Goal: Task Accomplishment & Management: Manage account settings

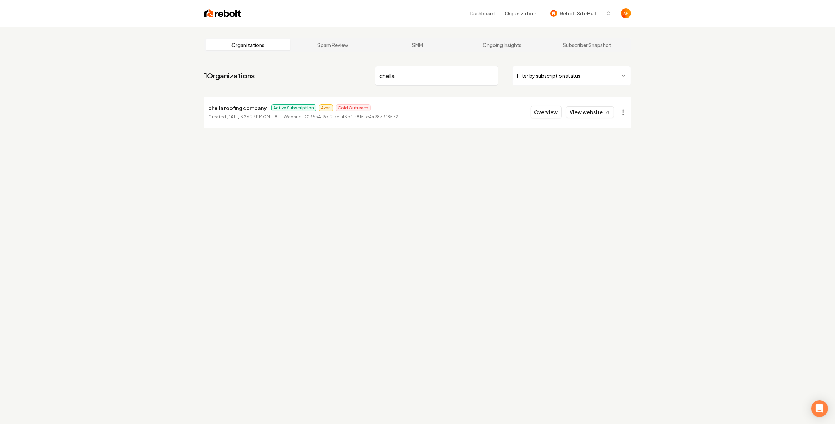
click at [408, 72] on input "chella" at bounding box center [436, 76] width 123 height 20
type input "pinetop"
click at [552, 116] on button "Overview" at bounding box center [545, 112] width 31 height 13
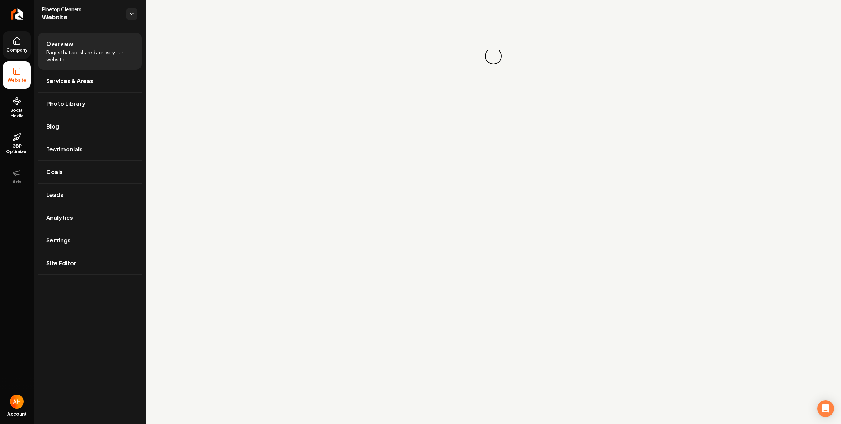
click at [17, 47] on link "Company" at bounding box center [17, 44] width 28 height 27
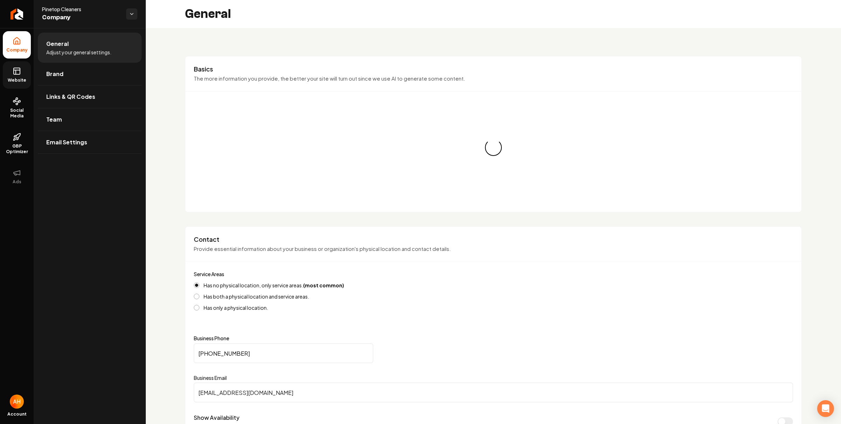
click at [15, 72] on icon at bounding box center [17, 71] width 8 height 8
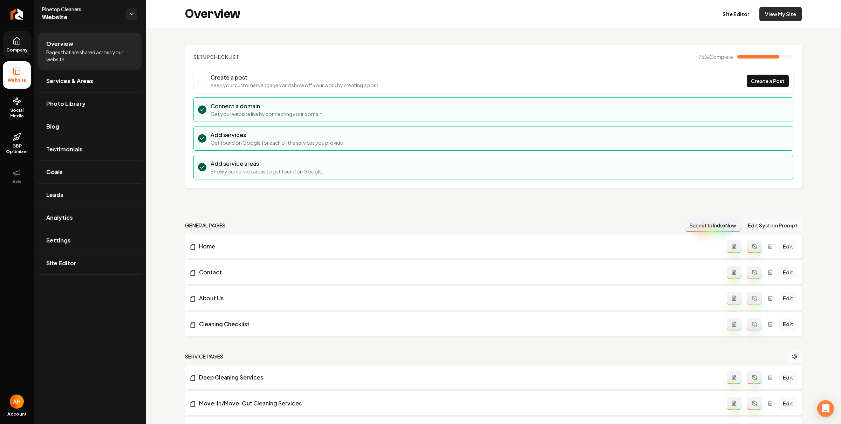
click at [776, 16] on link "View My Site" at bounding box center [781, 14] width 42 height 14
drag, startPoint x: 270, startPoint y: 51, endPoint x: 148, endPoint y: 47, distance: 121.4
click at [268, 50] on section "Setup Checklist 75 % Complete Create a post Keep your customers engaged and sho…" at bounding box center [493, 116] width 617 height 143
click at [29, 43] on link "Company" at bounding box center [17, 44] width 28 height 27
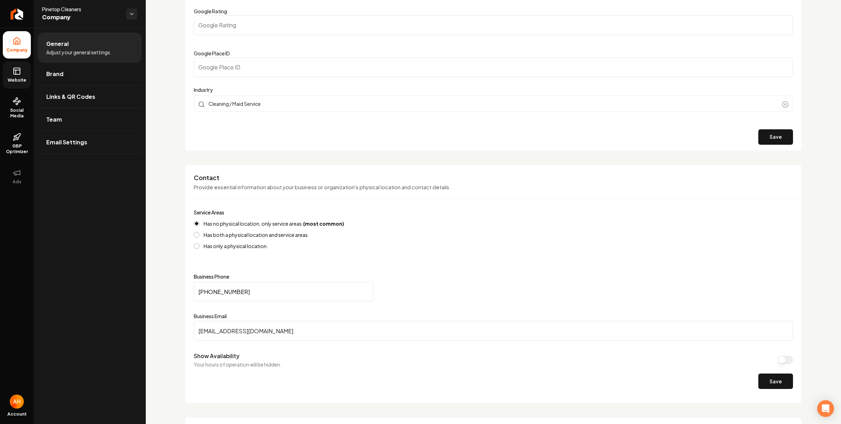
scroll to position [87, 0]
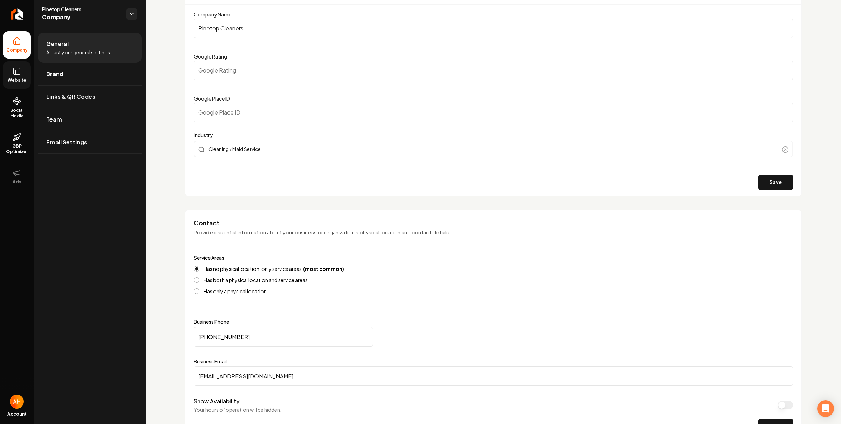
click at [278, 113] on input "Google Place ID" at bounding box center [494, 113] width 600 height 20
paste input "ChIJNYuaJ6mC2I8Razrf0VKgu9Q"
type input "ChIJNYuaJ6mC2I8Razrf0VKgu9Q"
click at [752, 182] on div "Save" at bounding box center [493, 182] width 616 height 27
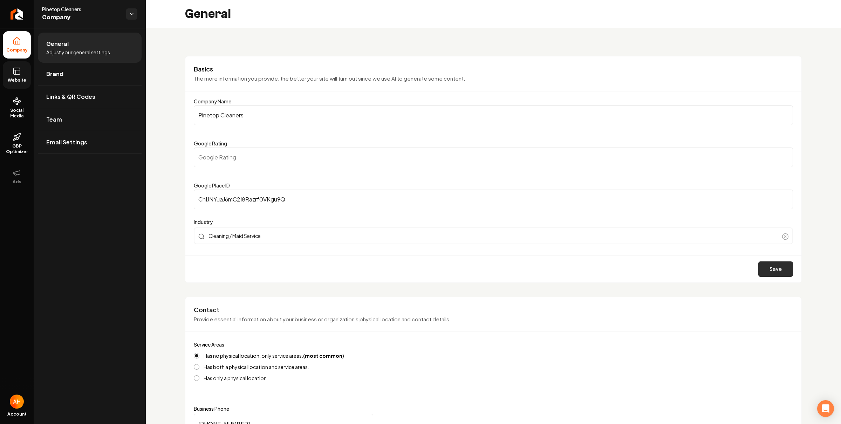
drag, startPoint x: 757, startPoint y: 264, endPoint x: 766, endPoint y: 270, distance: 10.9
click at [759, 264] on button "Save" at bounding box center [776, 269] width 35 height 15
drag, startPoint x: 771, startPoint y: 272, endPoint x: 779, endPoint y: 274, distance: 8.2
click at [771, 272] on button "Save" at bounding box center [776, 269] width 35 height 15
click at [761, 269] on button "Save" at bounding box center [776, 269] width 35 height 15
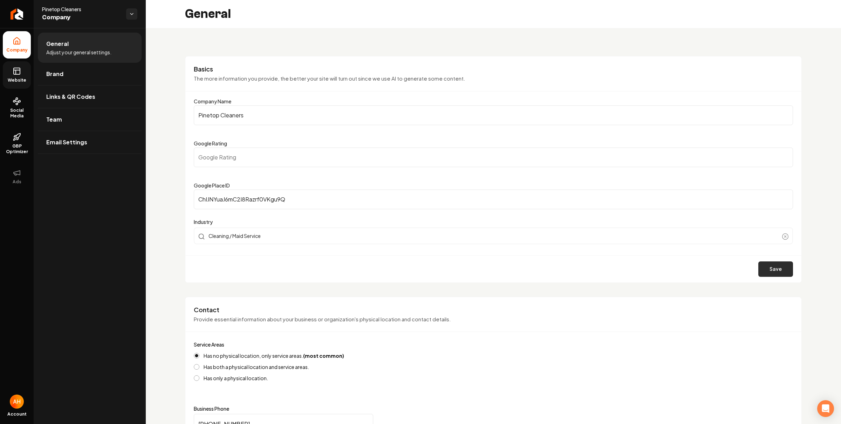
click at [762, 269] on button "Save" at bounding box center [776, 269] width 35 height 15
drag, startPoint x: 762, startPoint y: 269, endPoint x: 769, endPoint y: 269, distance: 6.7
click at [769, 269] on button "Save" at bounding box center [776, 269] width 35 height 15
click at [778, 265] on button "Save" at bounding box center [776, 269] width 35 height 15
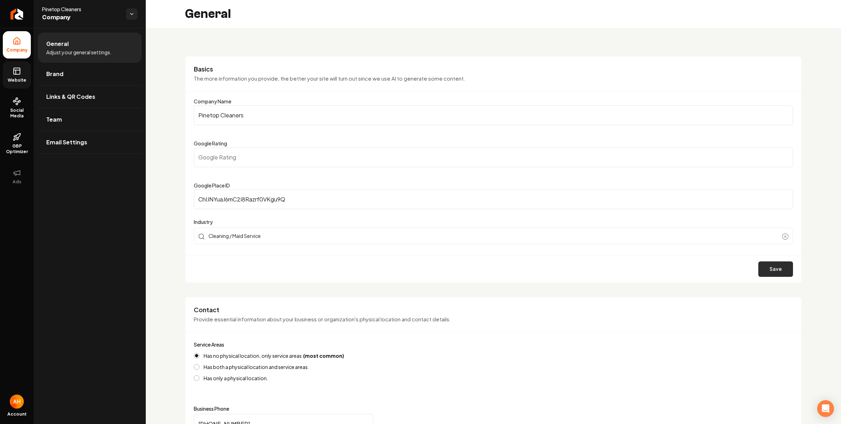
click at [778, 265] on button "Save" at bounding box center [776, 269] width 35 height 15
click at [523, 92] on div "Basics The more information you provide, the better your site will turn out sin…" at bounding box center [493, 169] width 617 height 227
click at [18, 73] on icon at bounding box center [17, 71] width 8 height 8
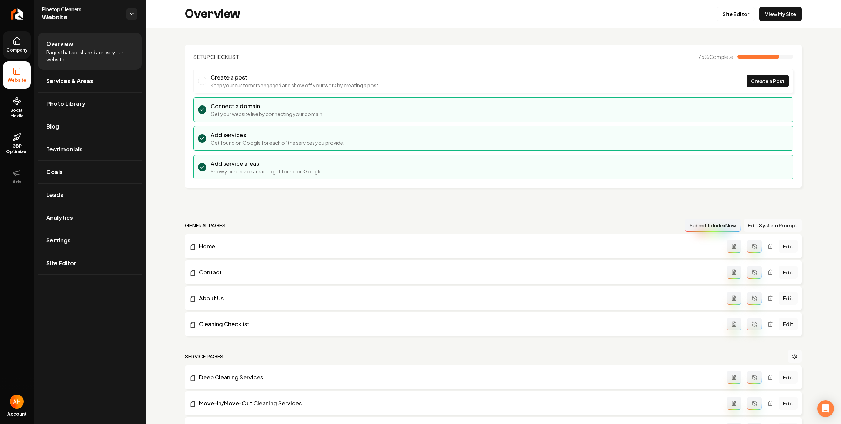
click at [23, 38] on link "Company" at bounding box center [17, 44] width 28 height 27
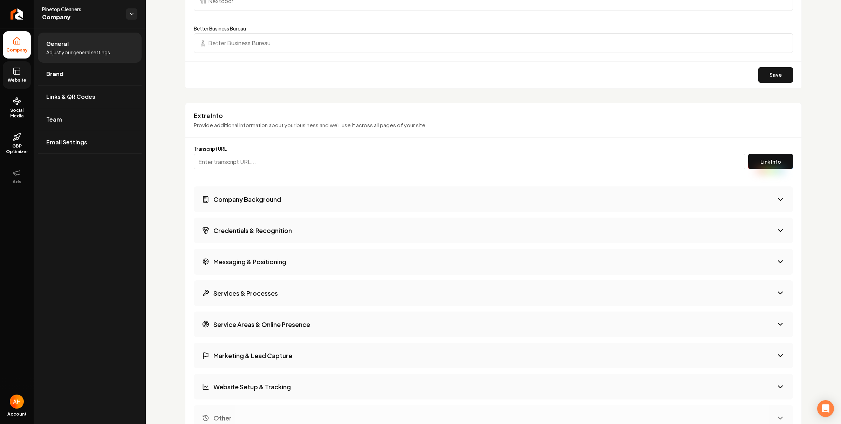
scroll to position [959, 0]
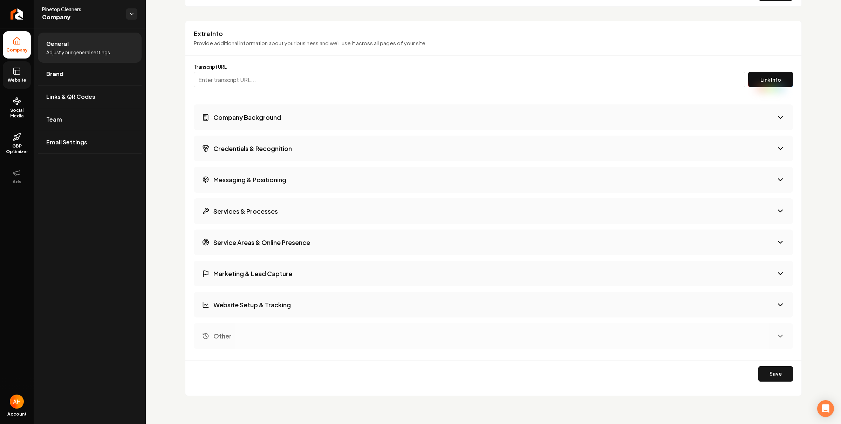
click at [741, 330] on button "Other" at bounding box center [494, 336] width 600 height 26
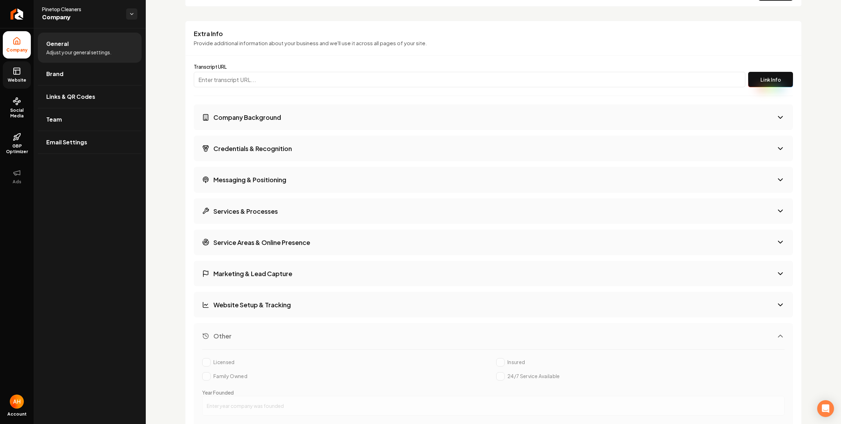
scroll to position [1176, 0]
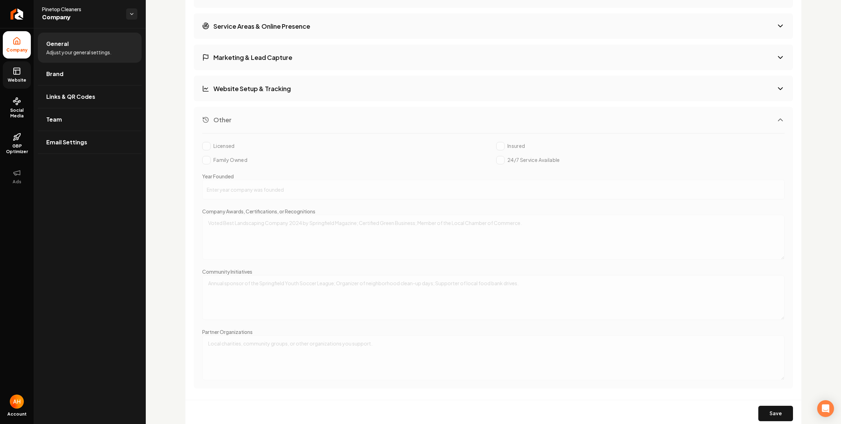
click at [366, 82] on button "Website Setup & Tracking" at bounding box center [494, 89] width 600 height 26
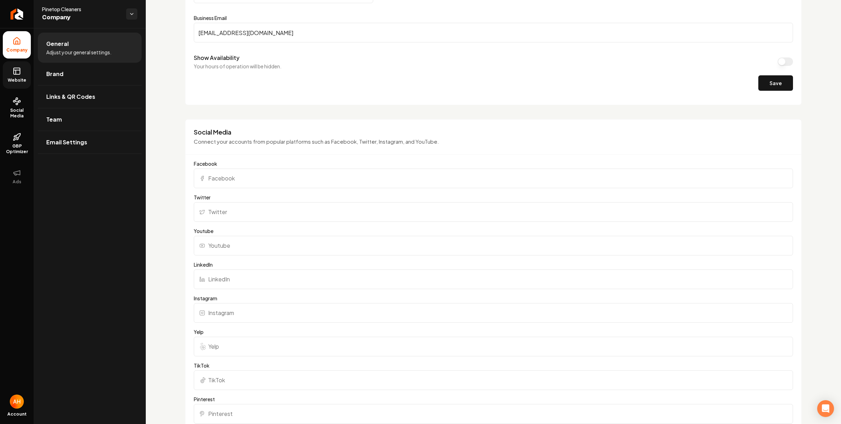
scroll to position [386, 0]
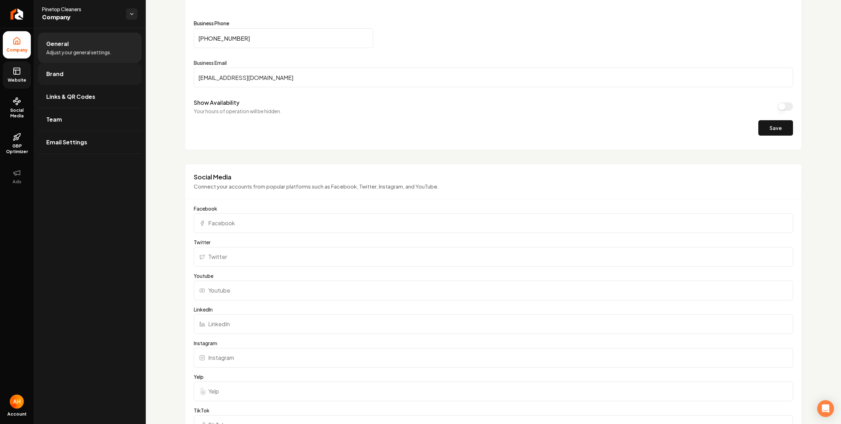
click at [80, 73] on link "Brand" at bounding box center [90, 74] width 104 height 22
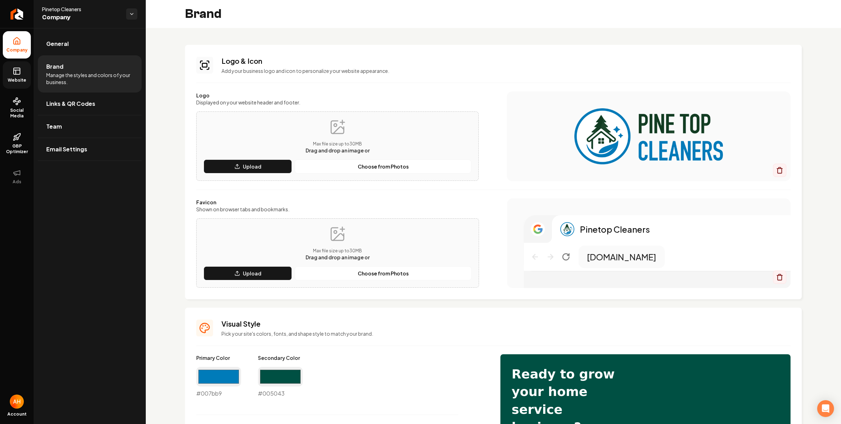
click at [14, 70] on rect at bounding box center [17, 71] width 6 height 6
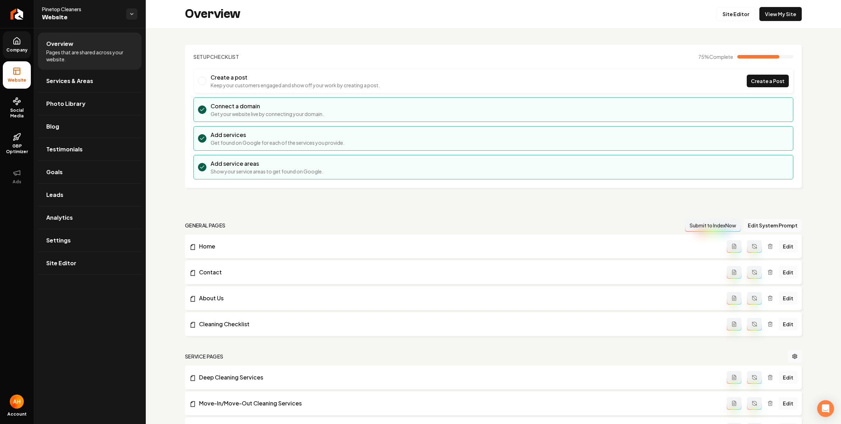
scroll to position [398, 0]
